Goal: Information Seeking & Learning: Learn about a topic

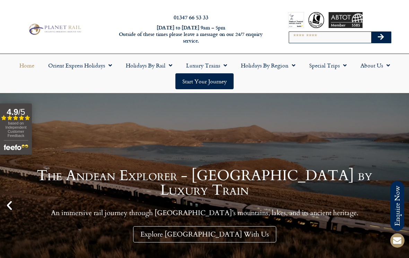
click at [168, 65] on span "Menu" at bounding box center [168, 65] width 7 height 12
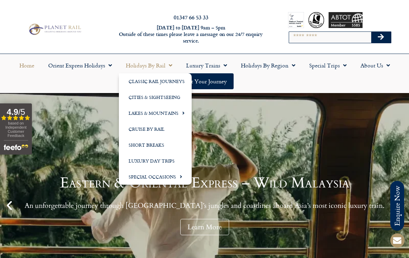
click at [156, 128] on link "Cruise by Rail" at bounding box center [155, 129] width 73 height 16
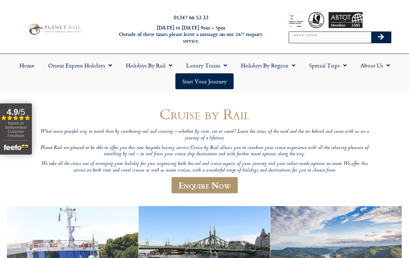
click at [166, 67] on span "Menu" at bounding box center [168, 65] width 7 height 12
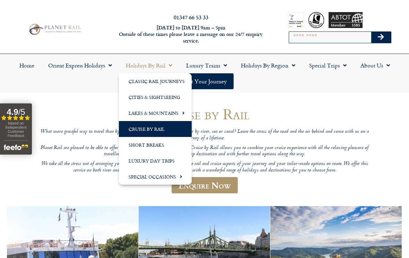
click at [161, 162] on link "Luxury Day Trips" at bounding box center [155, 161] width 73 height 16
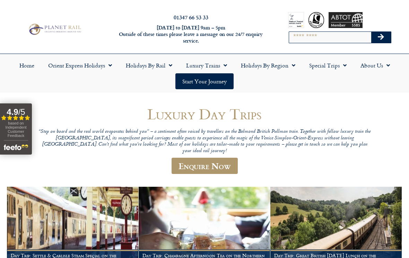
click at [339, 68] on span "Menu" at bounding box center [342, 65] width 7 height 12
click at [338, 83] on link "Latest Experiences" at bounding box center [335, 81] width 67 height 16
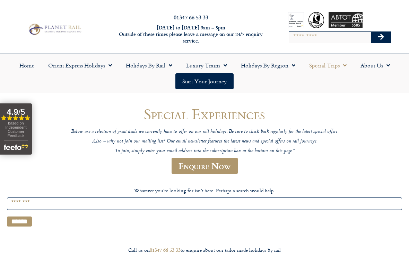
click at [288, 68] on span "Menu" at bounding box center [291, 65] width 7 height 12
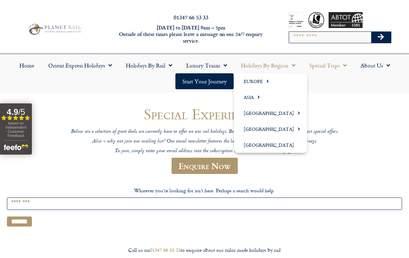
click at [260, 81] on link "Europe" at bounding box center [270, 81] width 73 height 16
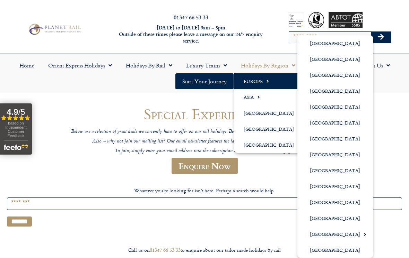
click at [321, 76] on link "[GEOGRAPHIC_DATA]" at bounding box center [335, 75] width 76 height 16
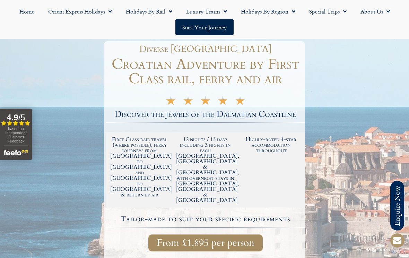
scroll to position [74, 0]
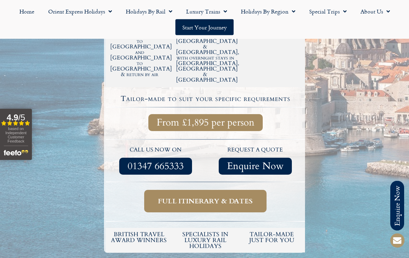
click at [253, 190] on link "Full itinerary & dates" at bounding box center [205, 201] width 122 height 23
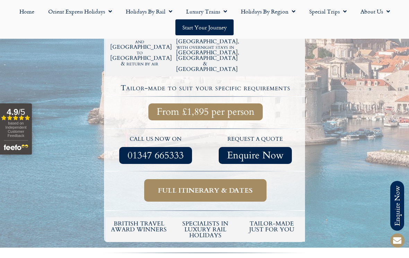
click at [237, 186] on span "Full itinerary & dates" at bounding box center [205, 190] width 95 height 9
click at [252, 186] on span "Full itinerary & dates" at bounding box center [205, 190] width 95 height 9
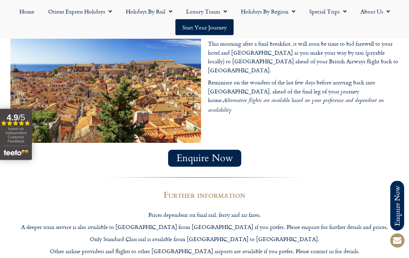
scroll to position [2222, 0]
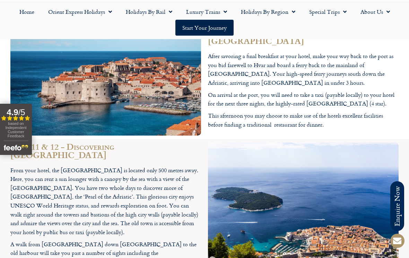
click at [278, 11] on link "Holidays by Region" at bounding box center [268, 11] width 68 height 16
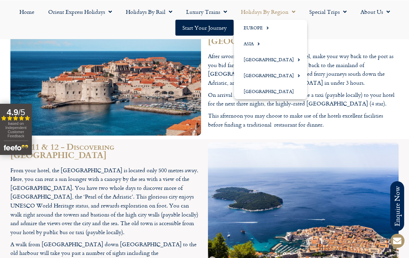
scroll to position [1851, 0]
click at [261, 32] on link "Europe" at bounding box center [270, 27] width 73 height 16
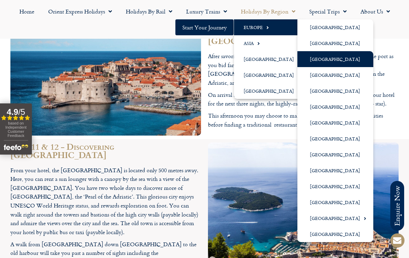
click at [340, 80] on link "[GEOGRAPHIC_DATA]" at bounding box center [335, 75] width 76 height 16
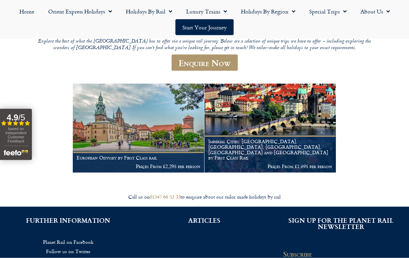
scroll to position [91, 0]
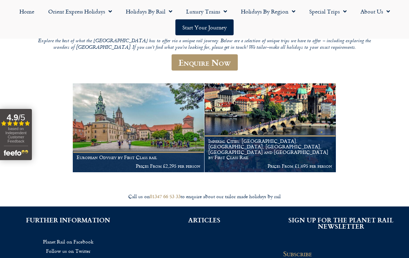
click at [160, 132] on img at bounding box center [138, 127] width 131 height 89
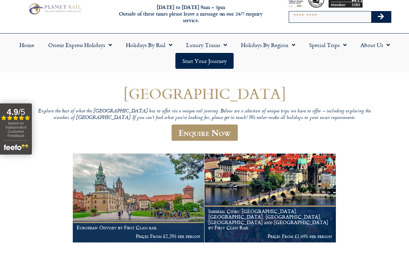
scroll to position [0, 0]
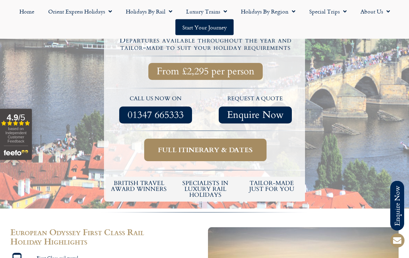
scroll to position [216, 0]
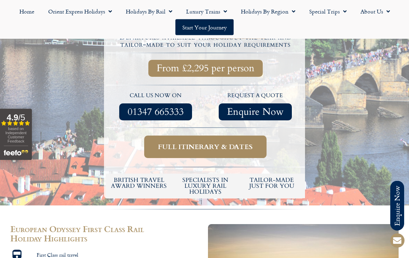
click at [247, 143] on span "Full itinerary & dates" at bounding box center [205, 147] width 95 height 9
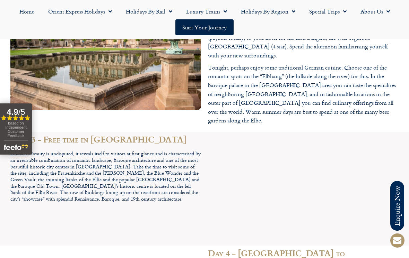
scroll to position [1038, 0]
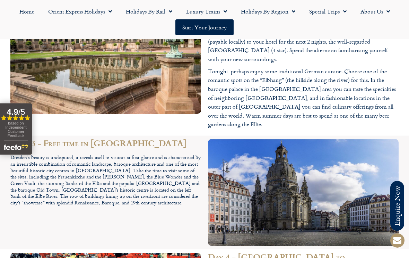
click at [330, 15] on link "Special Trips" at bounding box center [327, 11] width 51 height 16
click at [103, 13] on link "Orient Express Holidays" at bounding box center [80, 11] width 78 height 16
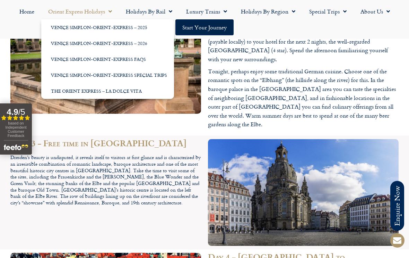
scroll to position [227, 0]
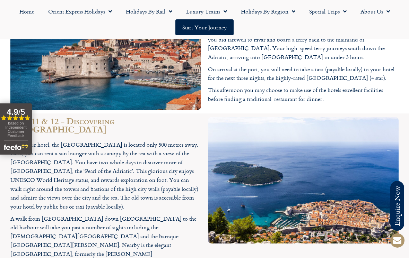
scroll to position [205, 0]
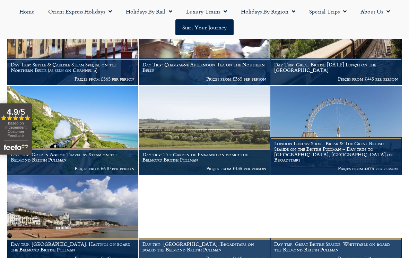
scroll to position [190, 0]
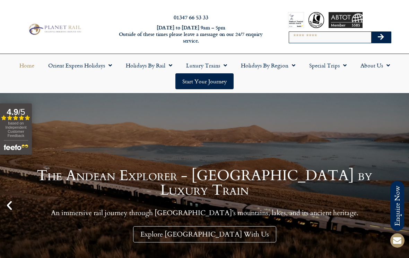
click at [36, 1] on header "01347 66 53 33 [DATE] to [DATE] 9am – 5pm Outside of these times please leave a…" at bounding box center [204, 46] width 409 height 93
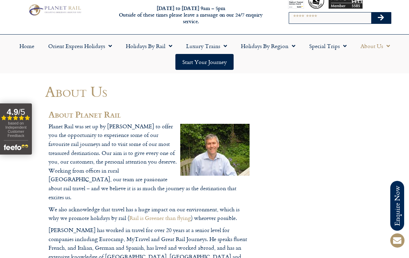
scroll to position [19, 0]
